Goal: Find specific page/section: Find specific page/section

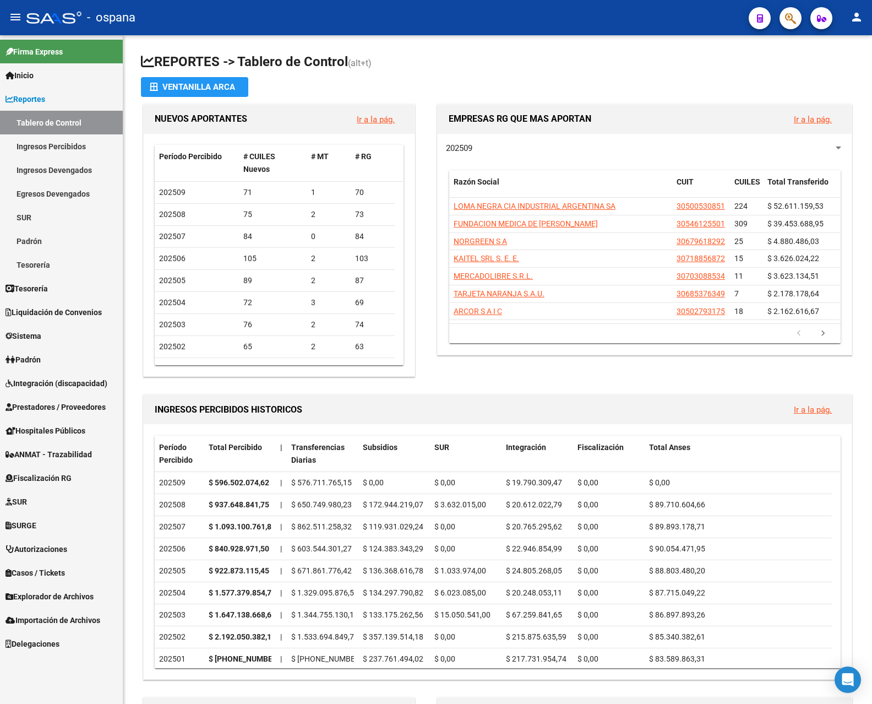
click at [83, 142] on link "Ingresos Percibidos" at bounding box center [61, 146] width 123 height 24
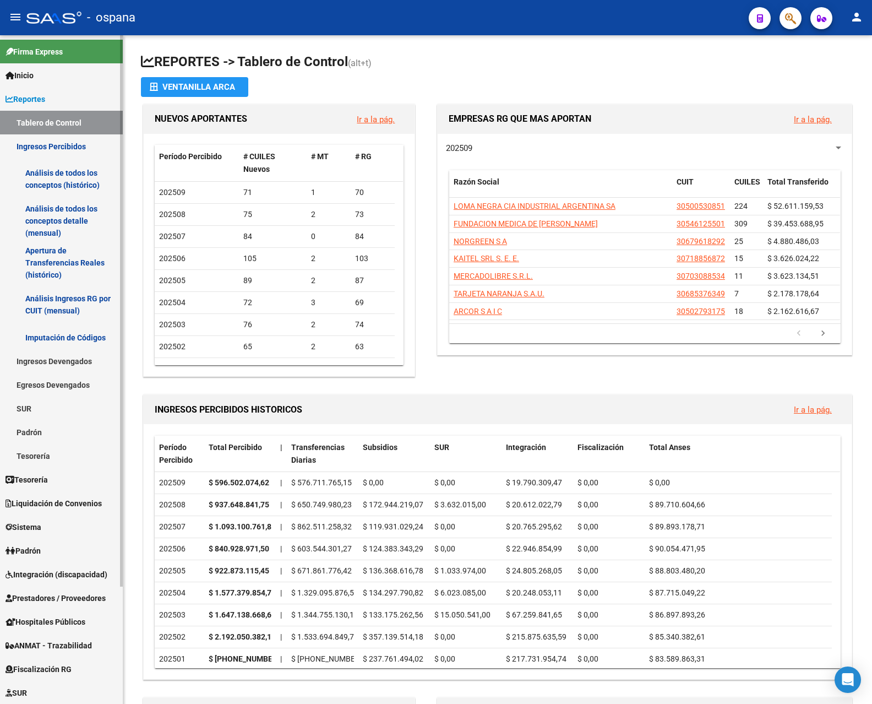
click at [42, 500] on span "Liquidación de Convenios" at bounding box center [54, 503] width 96 height 12
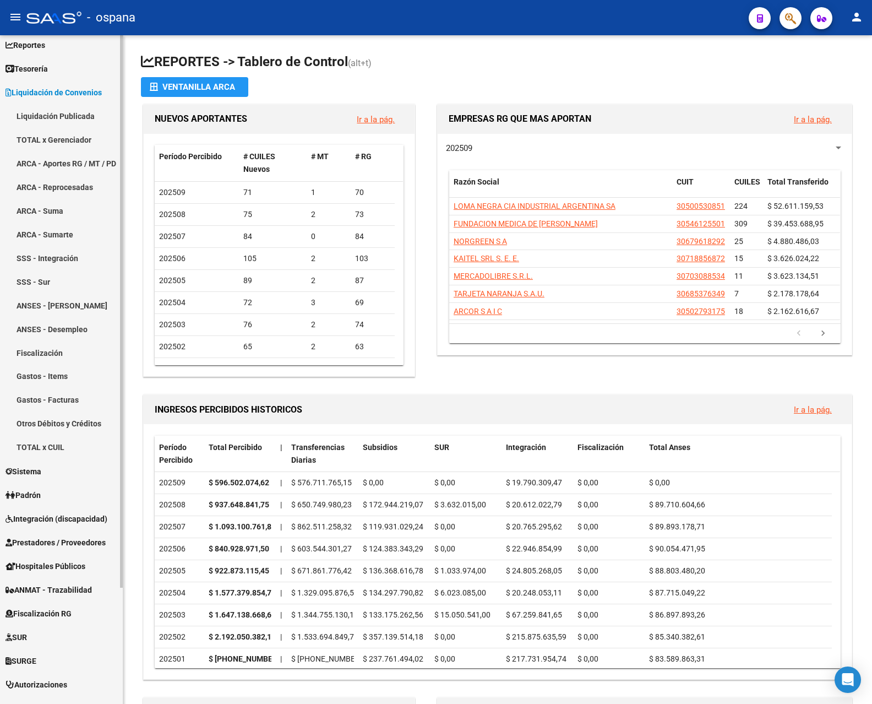
scroll to position [55, 0]
click at [52, 138] on link "TOTAL x Gerenciador" at bounding box center [61, 139] width 123 height 24
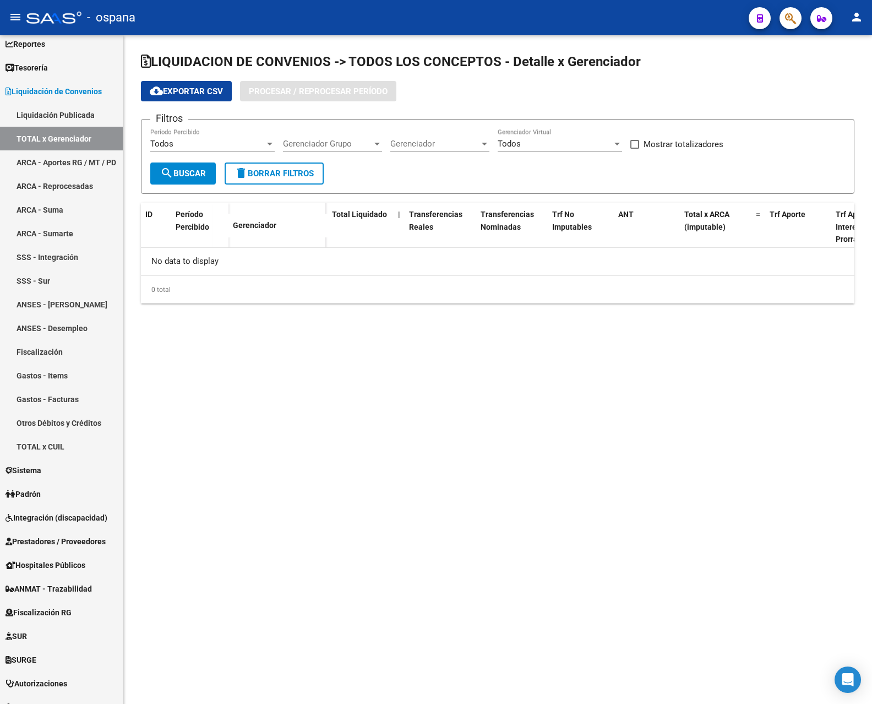
checkbox input "true"
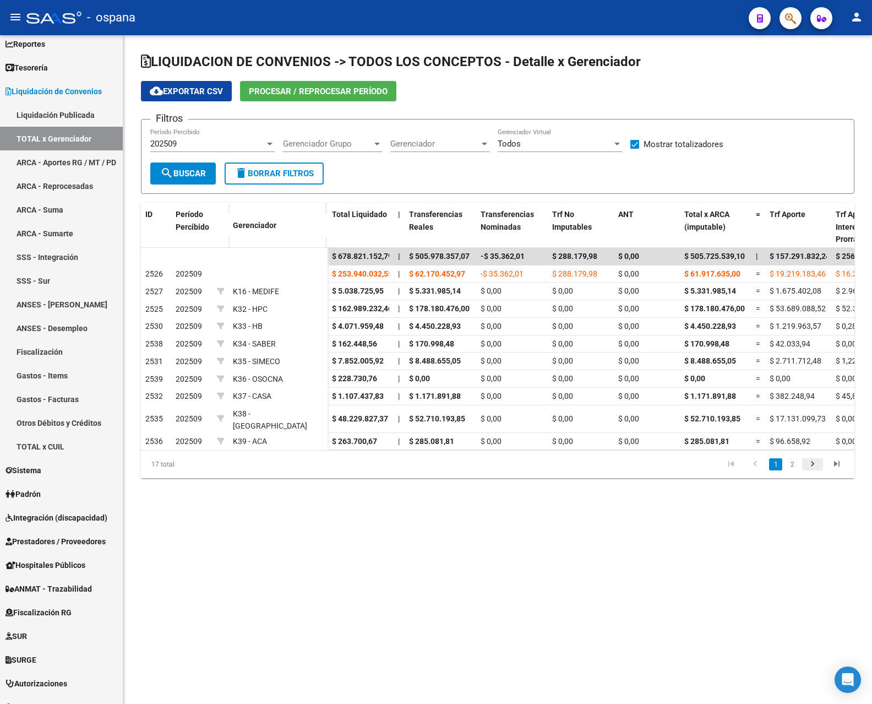
click at [812, 462] on icon "go to next page" at bounding box center [813, 465] width 14 height 13
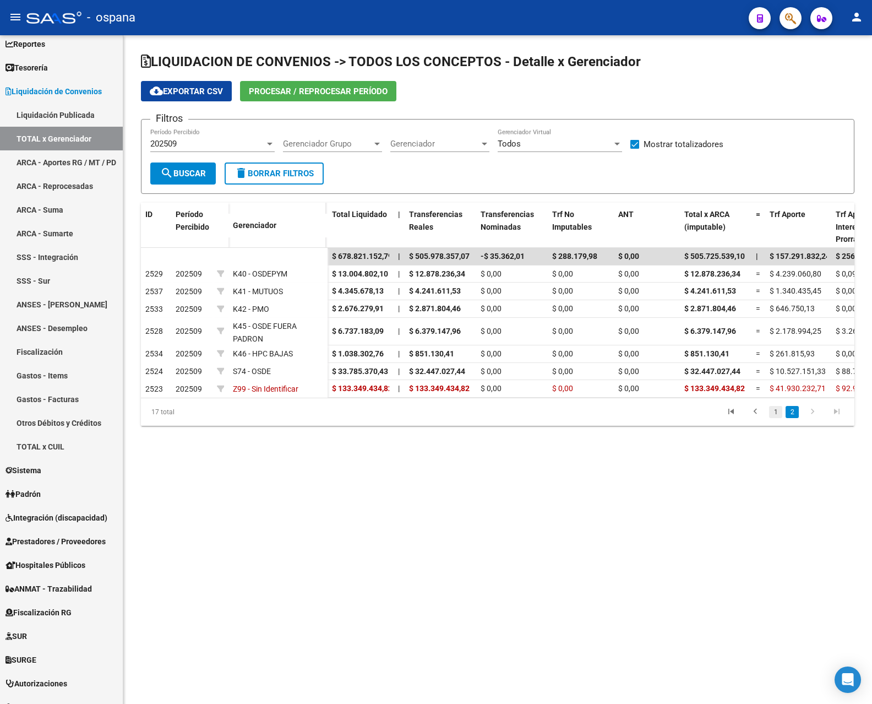
click at [773, 417] on link "1" at bounding box center [775, 412] width 13 height 12
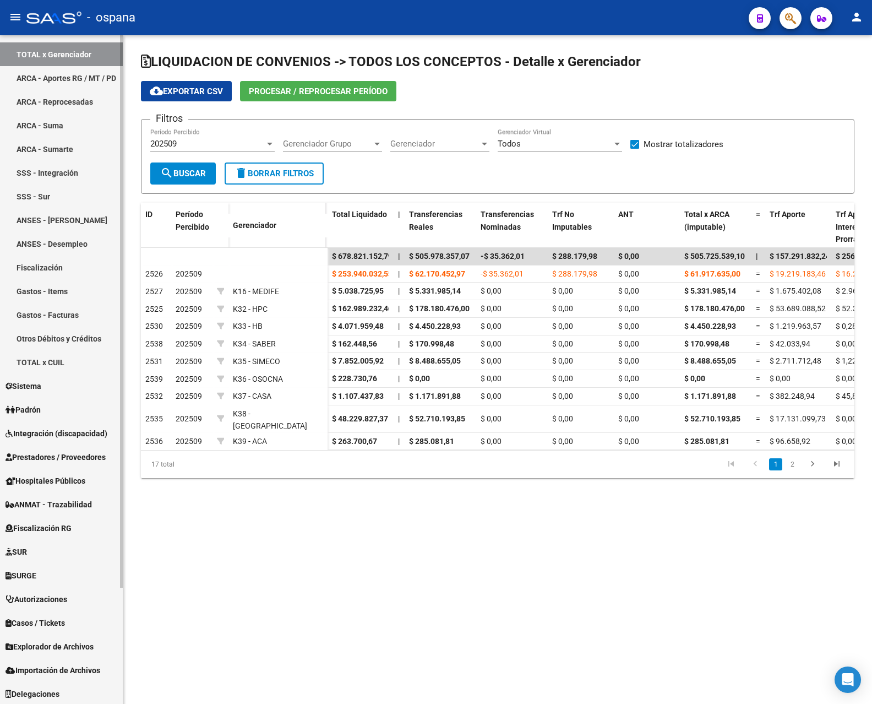
scroll to position [141, 0]
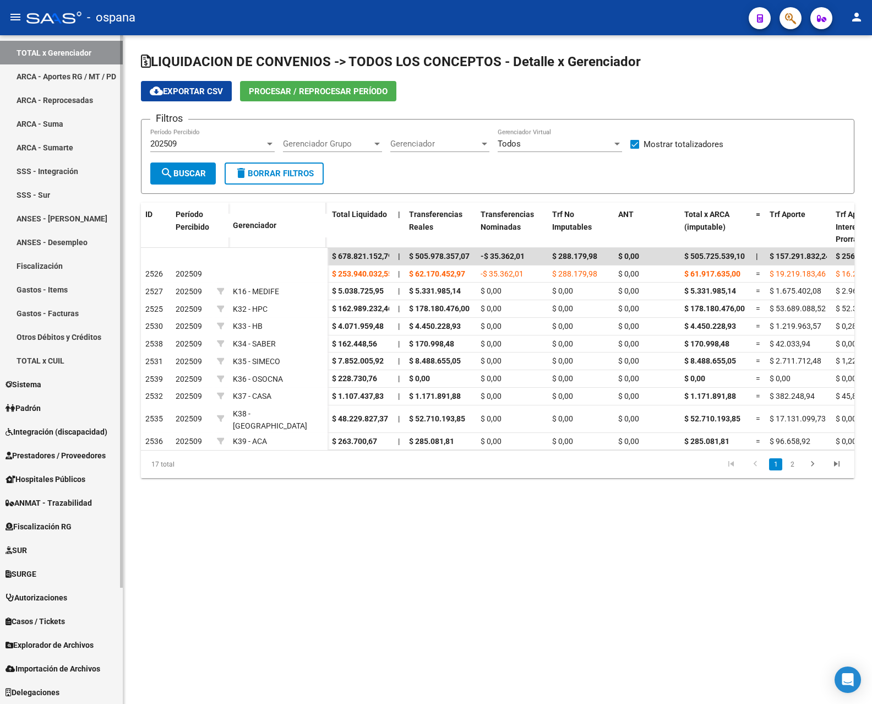
click at [63, 406] on link "Padrón" at bounding box center [61, 408] width 123 height 24
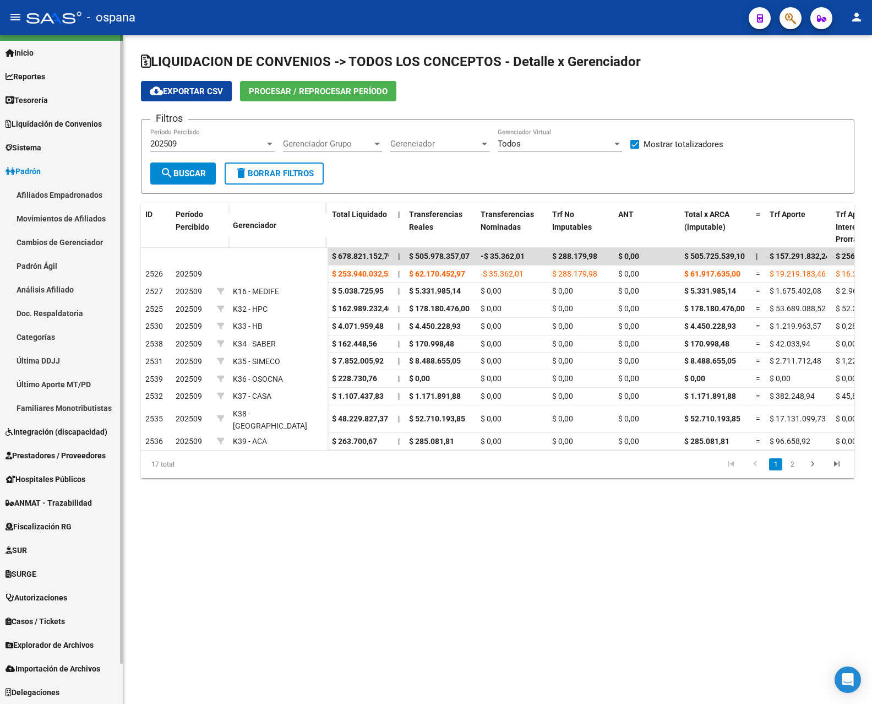
scroll to position [23, 0]
click at [84, 240] on link "Cambios de Gerenciador" at bounding box center [61, 242] width 123 height 24
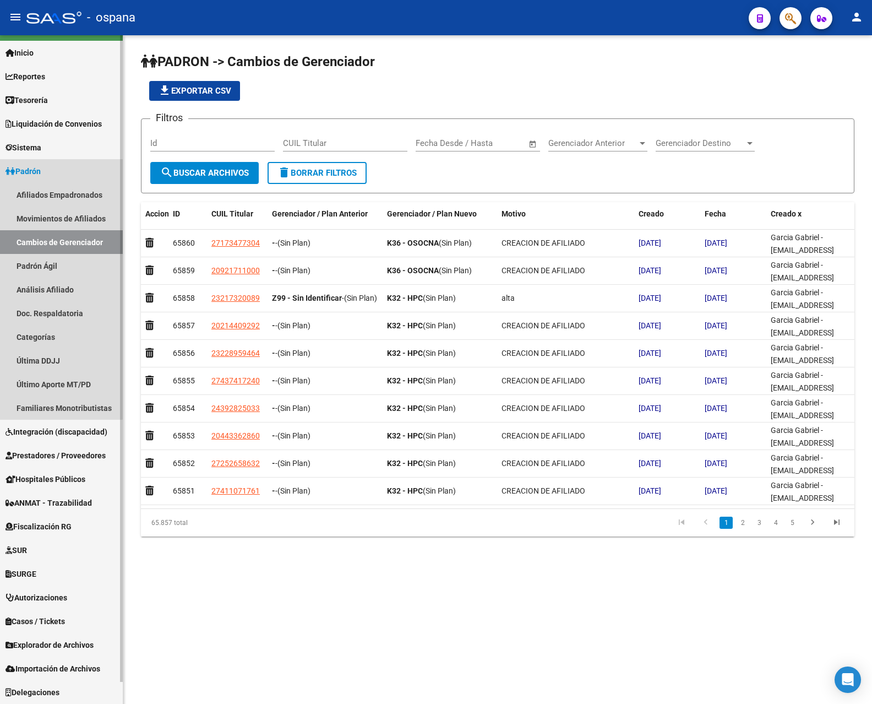
click at [40, 167] on span "Padrón" at bounding box center [23, 171] width 35 height 12
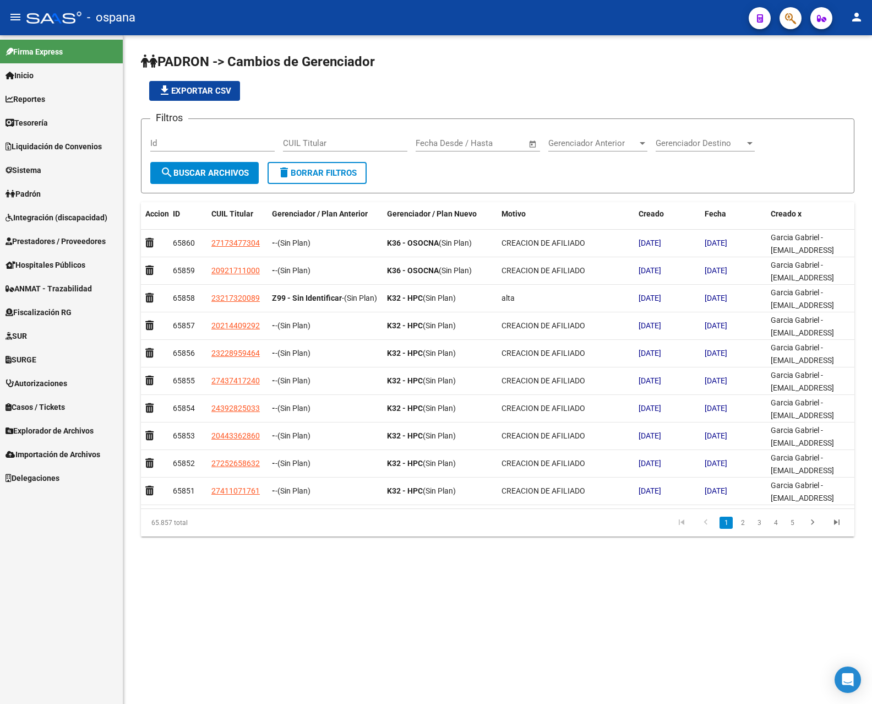
click at [33, 193] on span "Padrón" at bounding box center [23, 194] width 35 height 12
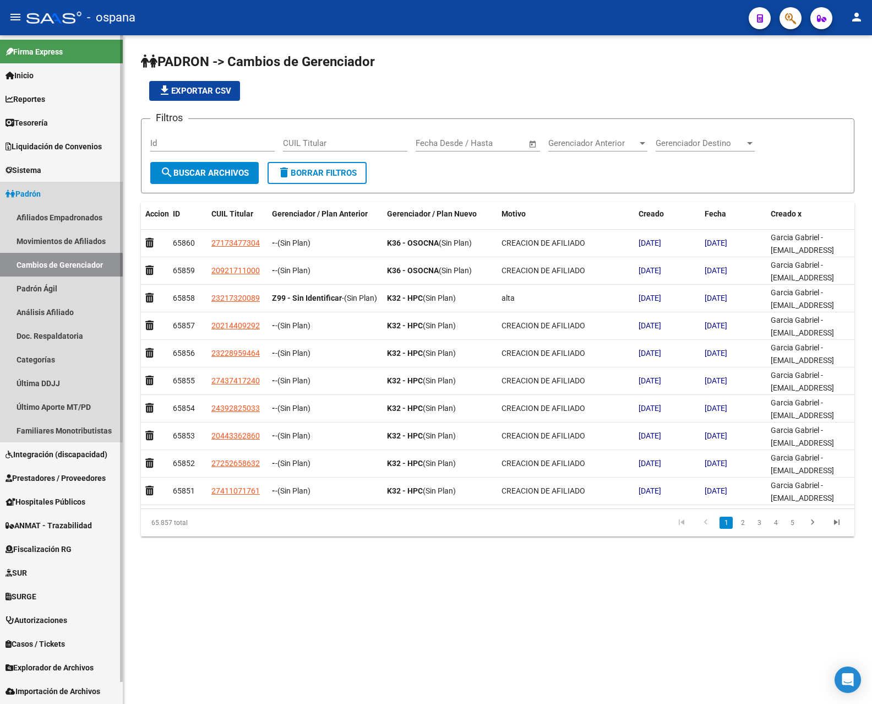
click at [49, 261] on link "Cambios de Gerenciador" at bounding box center [61, 265] width 123 height 24
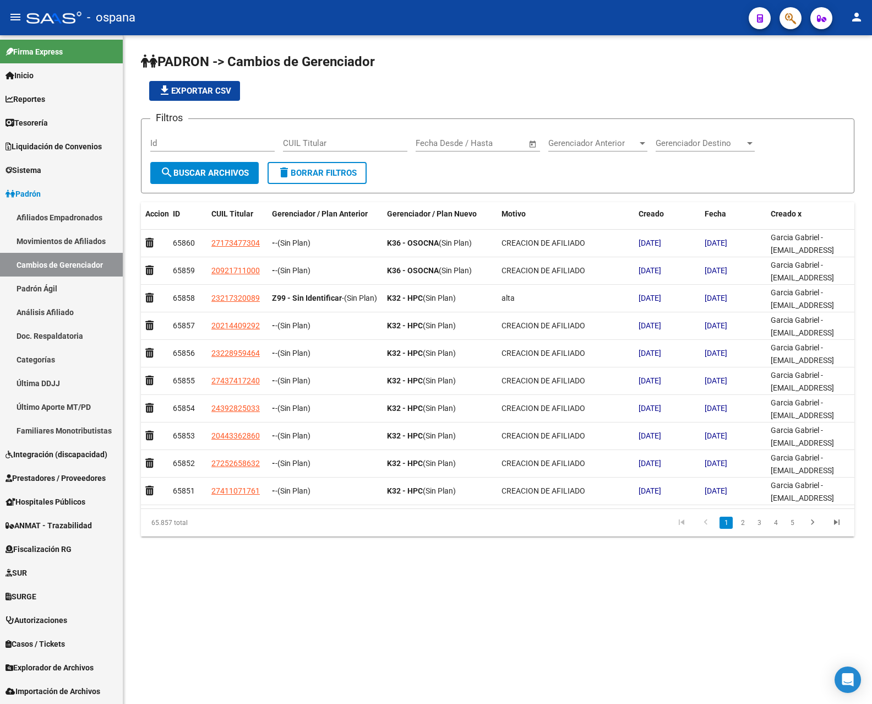
click at [853, 18] on mat-icon "person" at bounding box center [856, 16] width 13 height 13
click at [840, 67] on button "exit_to_app Salir" at bounding box center [834, 72] width 67 height 26
